Goal: Task Accomplishment & Management: Manage account settings

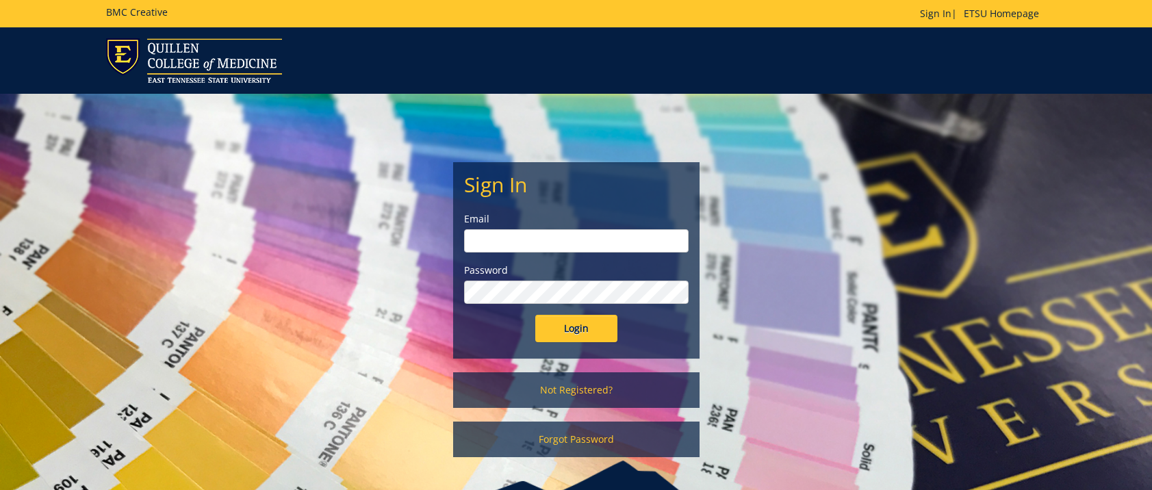
type input "[EMAIL_ADDRESS][DOMAIN_NAME]"
click at [540, 323] on input "Login" at bounding box center [576, 328] width 82 height 27
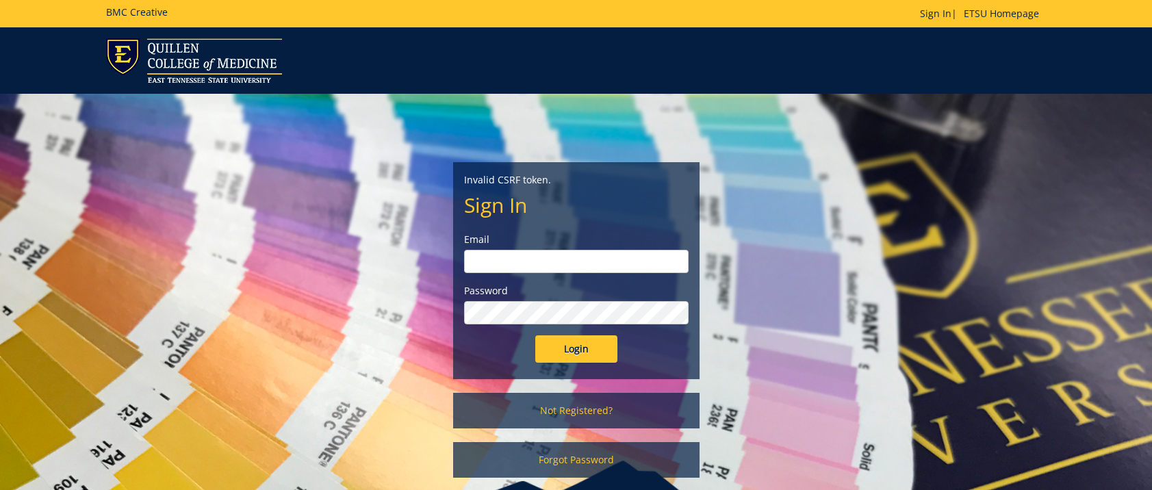
type input "[EMAIL_ADDRESS][DOMAIN_NAME]"
click at [583, 355] on input "Login" at bounding box center [576, 349] width 82 height 27
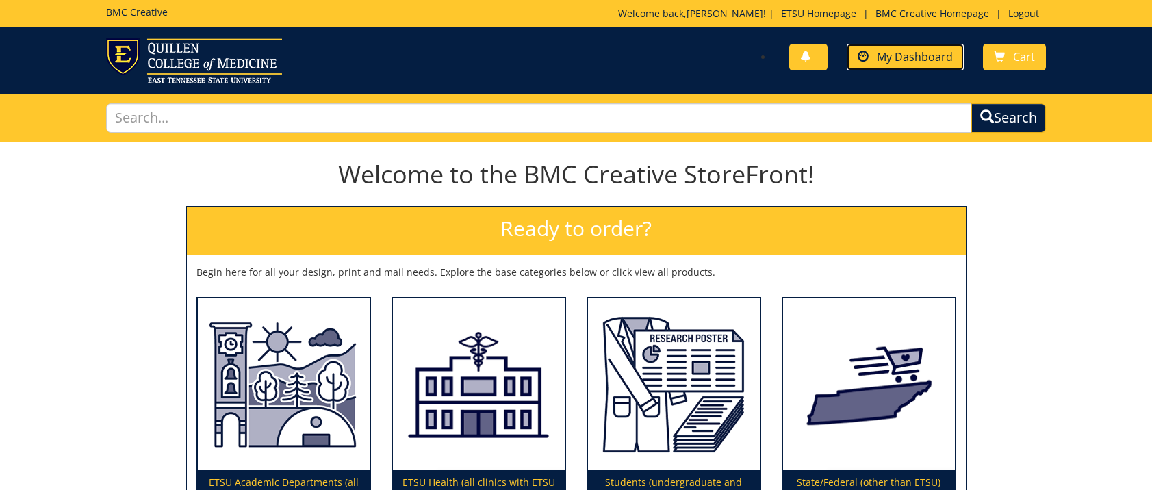
click at [876, 65] on link "My Dashboard" at bounding box center [905, 57] width 117 height 27
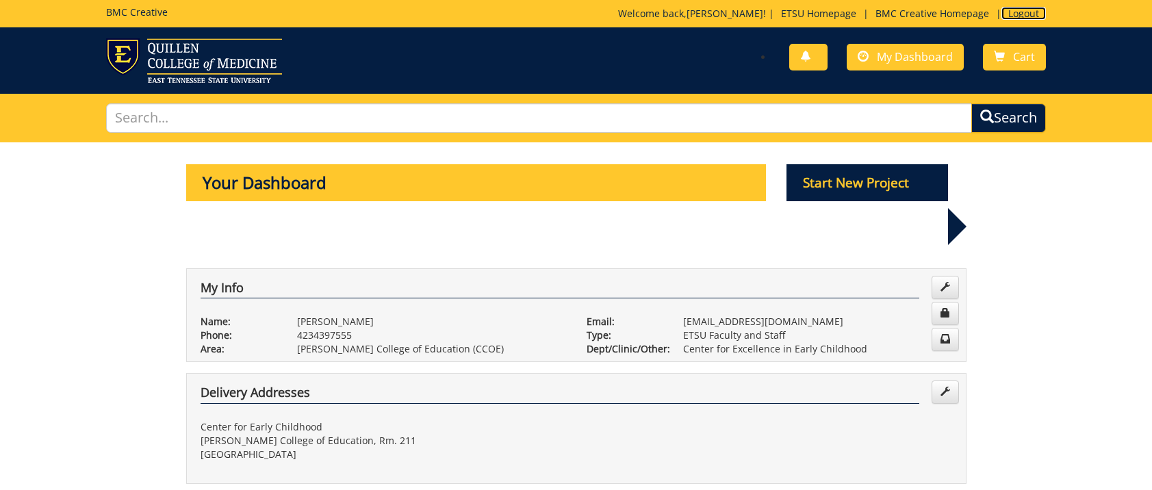
click at [1031, 10] on link "Logout" at bounding box center [1024, 13] width 45 height 13
